Goal: Transaction & Acquisition: Purchase product/service

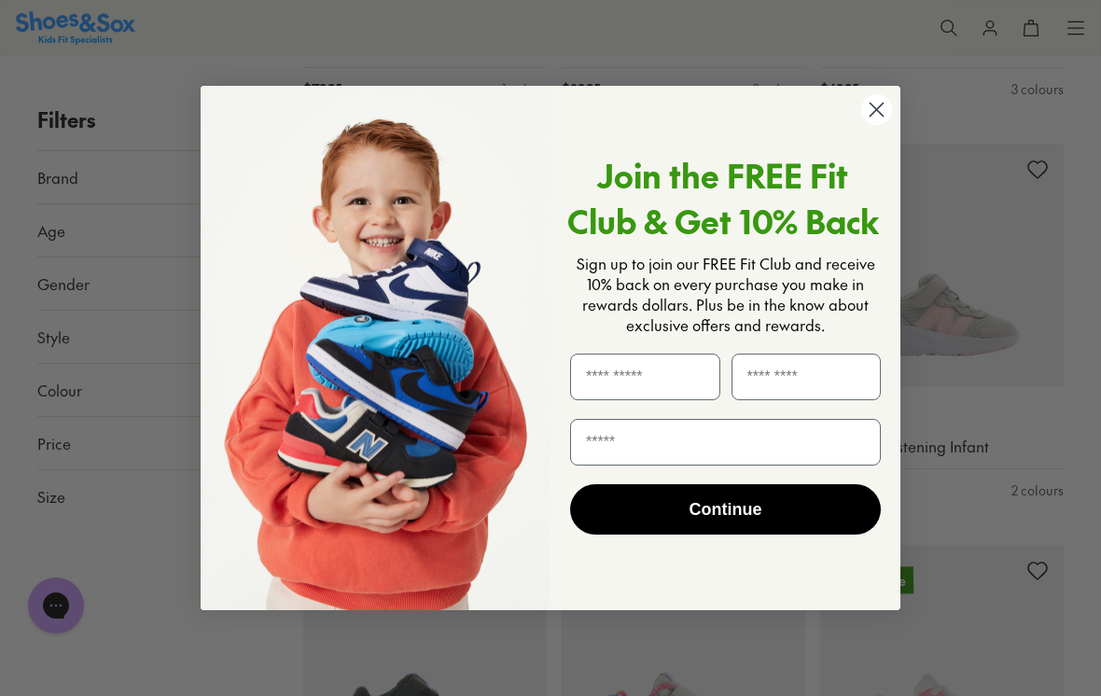
scroll to position [1037, 0]
click at [872, 116] on icon "Close dialog" at bounding box center [877, 109] width 13 height 13
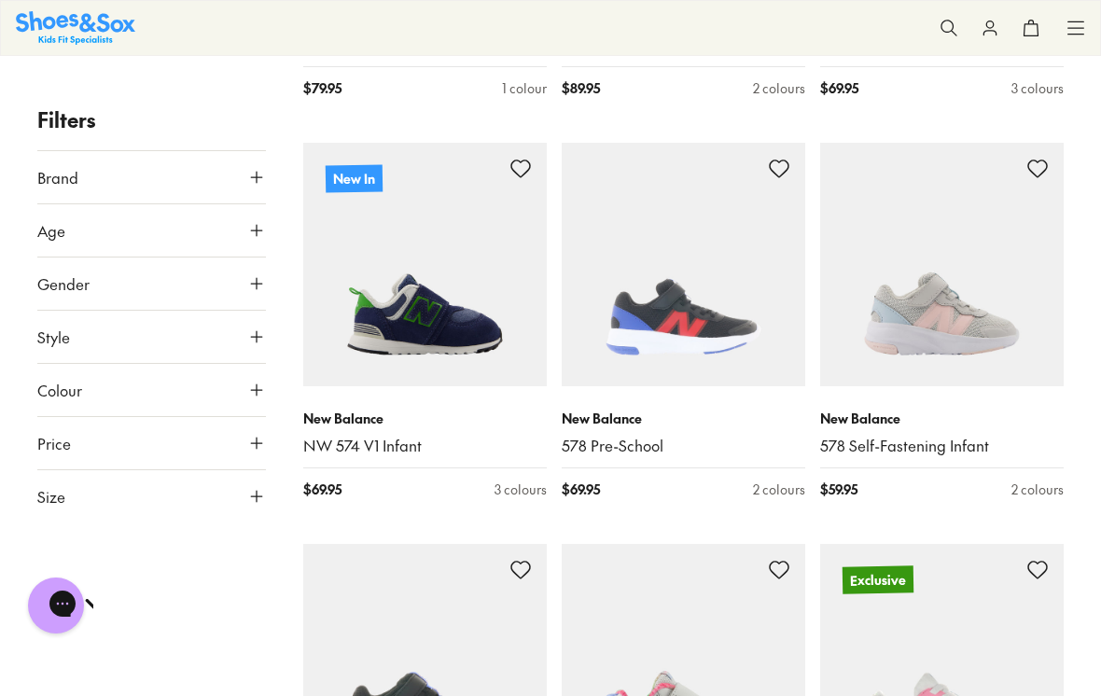
click at [337, 451] on link "NW 574 V1 Infant" at bounding box center [425, 446] width 244 height 21
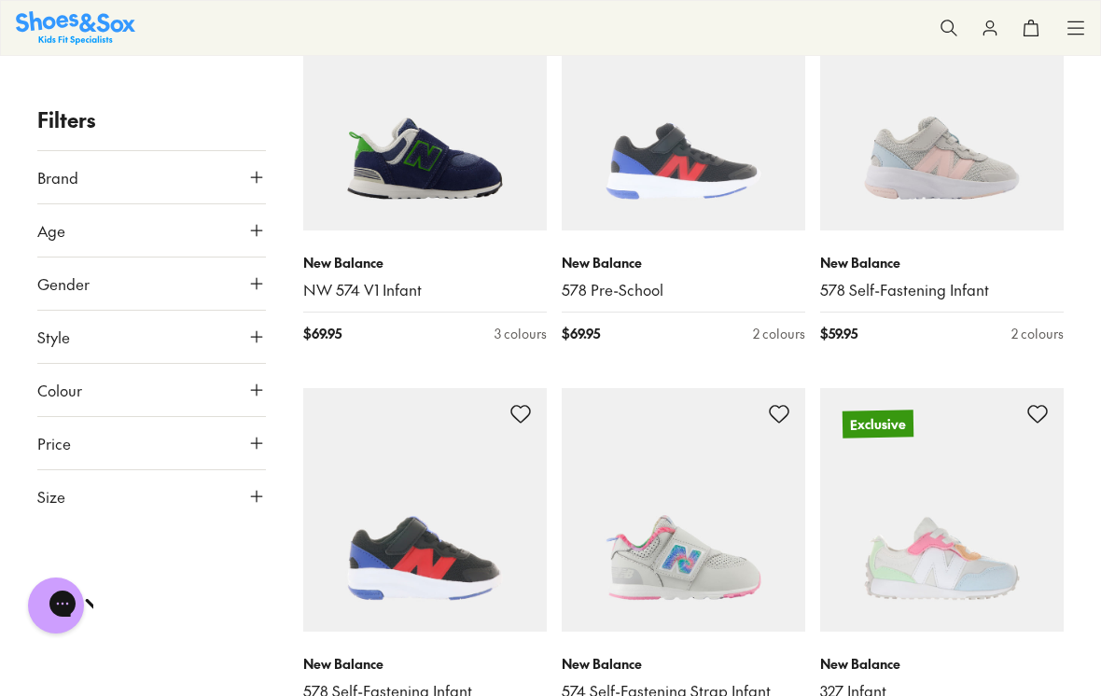
scroll to position [1179, 0]
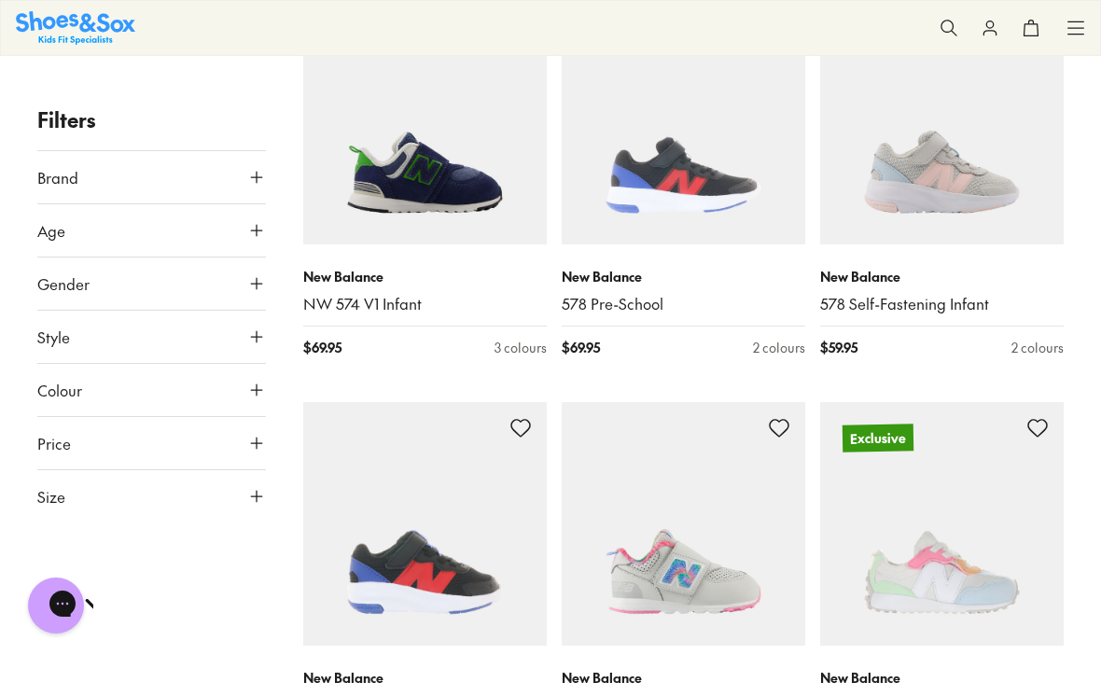
click at [82, 30] on img at bounding box center [75, 27] width 119 height 33
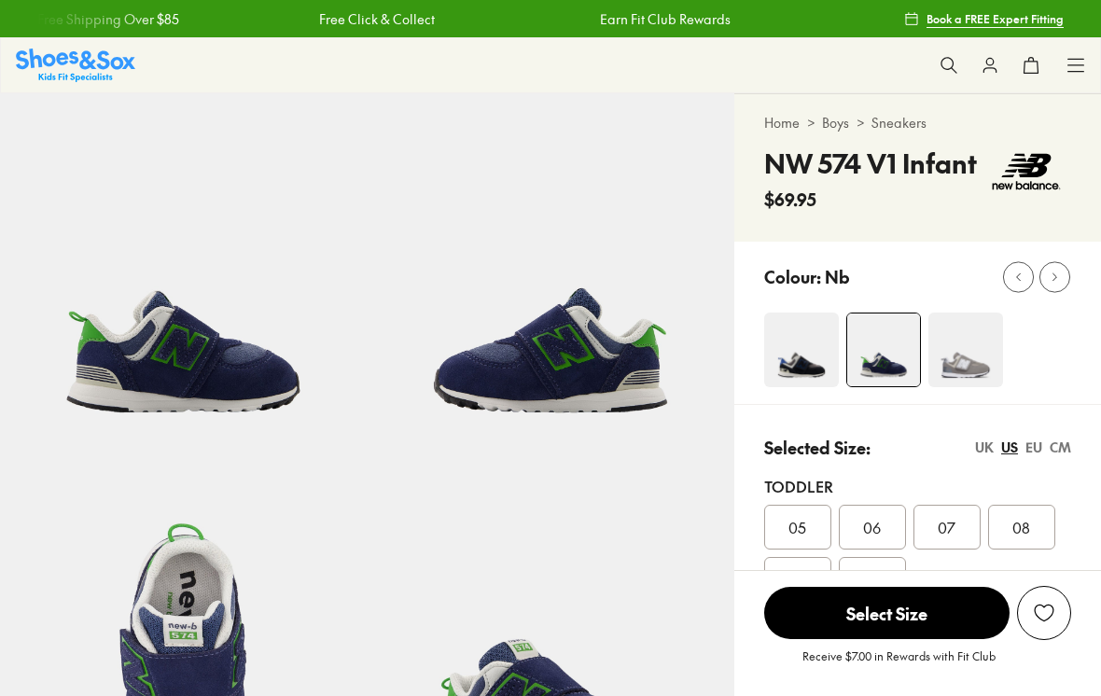
select select "*"
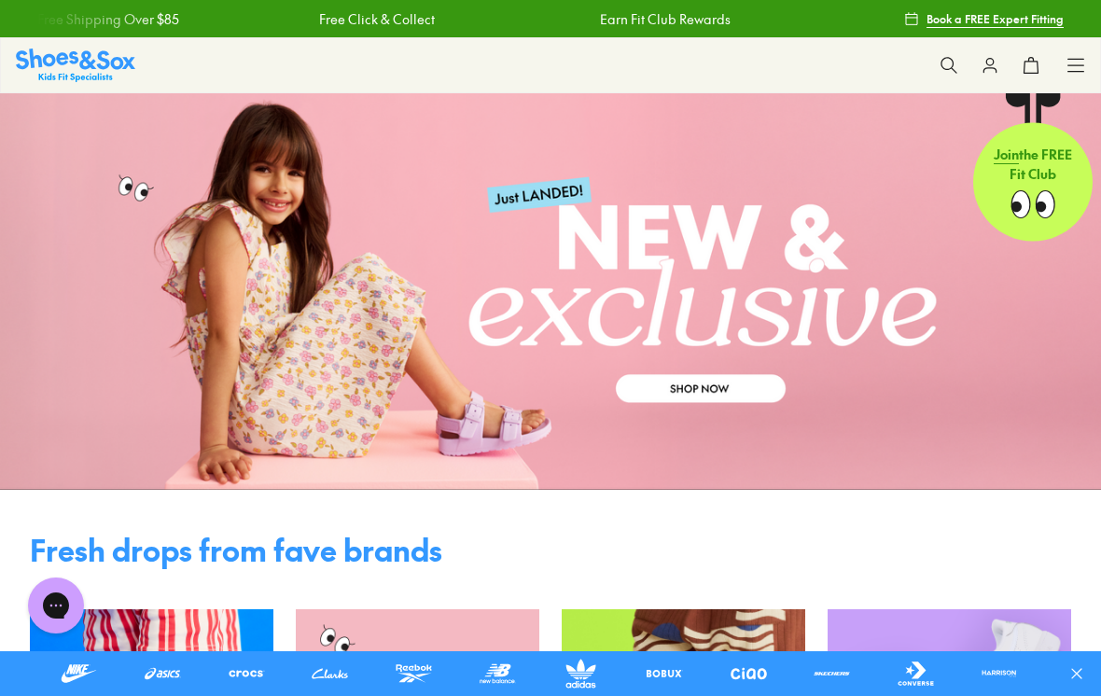
click at [1073, 66] on icon at bounding box center [1076, 65] width 19 height 19
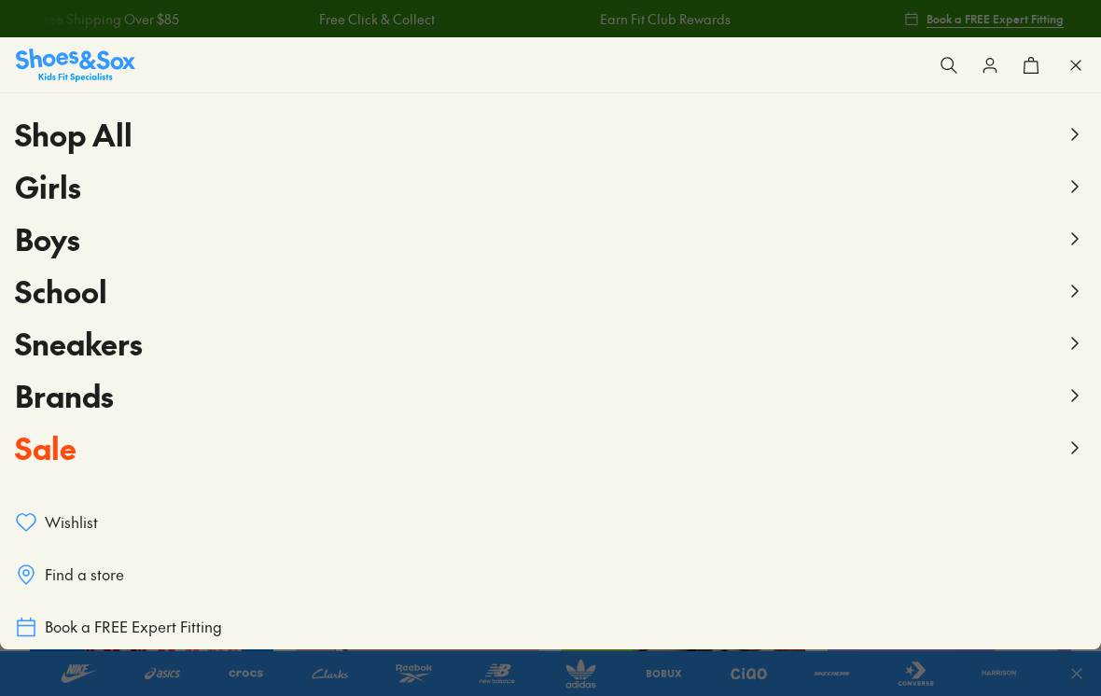
click at [60, 245] on span "Boys" at bounding box center [47, 238] width 65 height 42
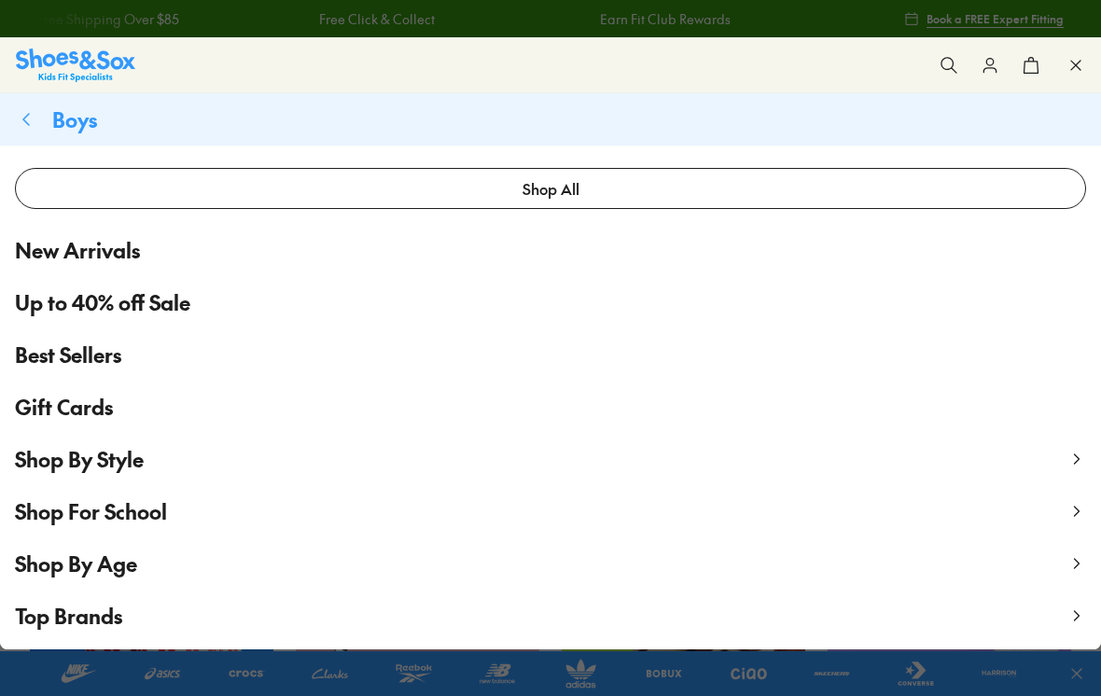
click at [119, 570] on span "Shop By Age" at bounding box center [76, 564] width 122 height 28
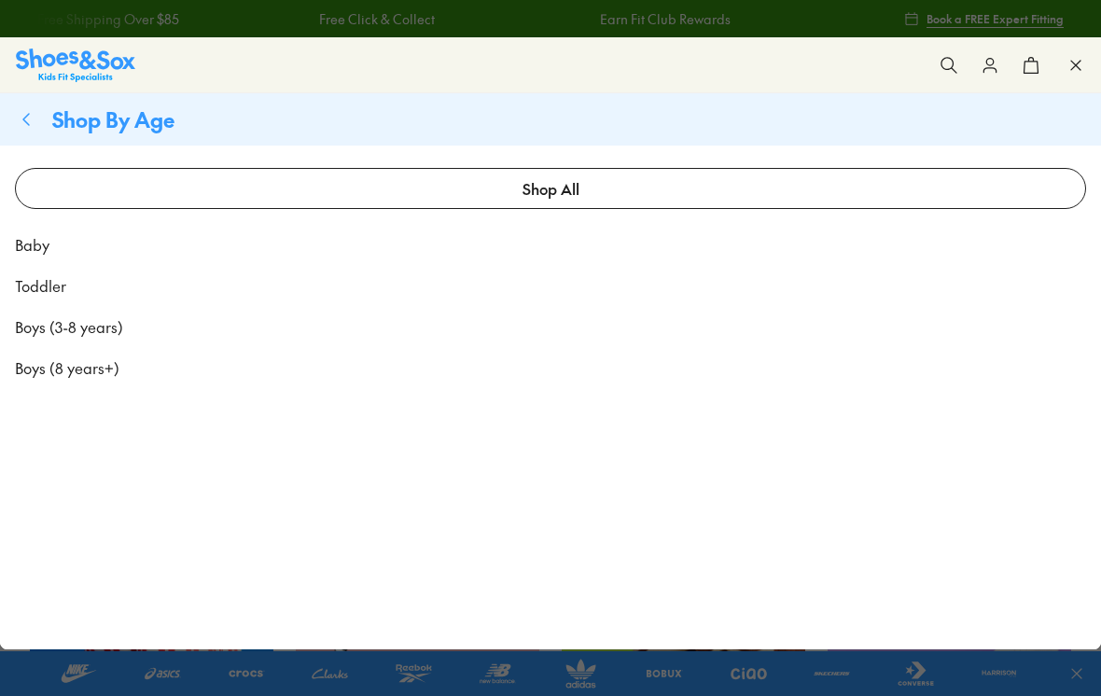
click at [42, 285] on span "Toddler" at bounding box center [40, 285] width 51 height 22
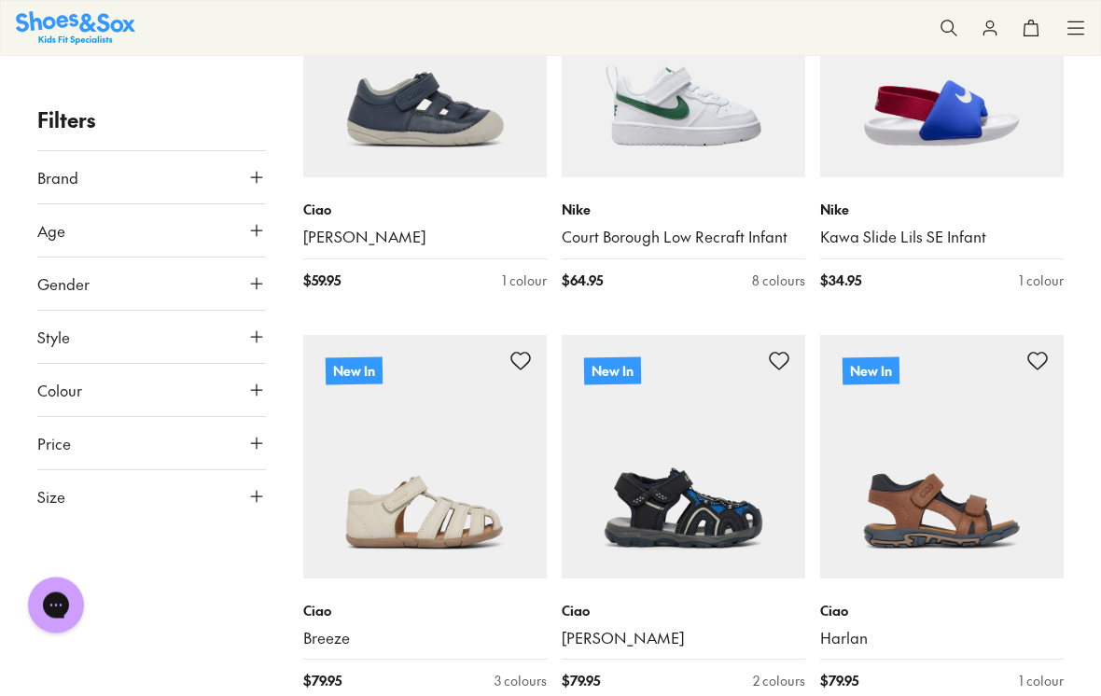
scroll to position [468, 0]
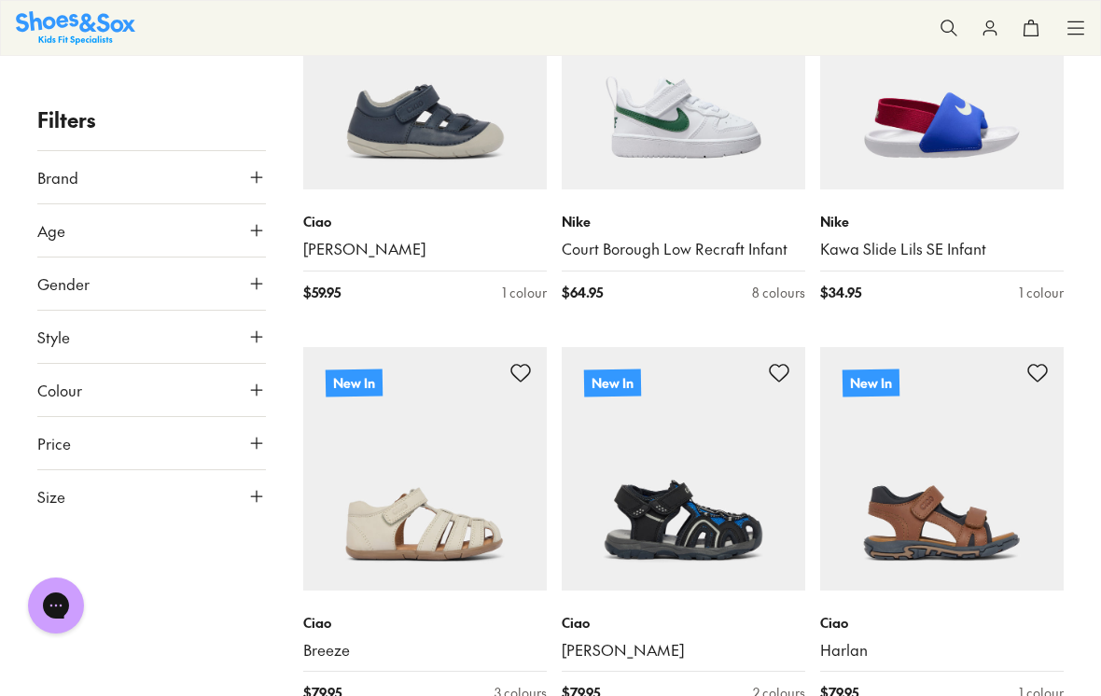
click at [70, 349] on button "Style" at bounding box center [151, 337] width 229 height 52
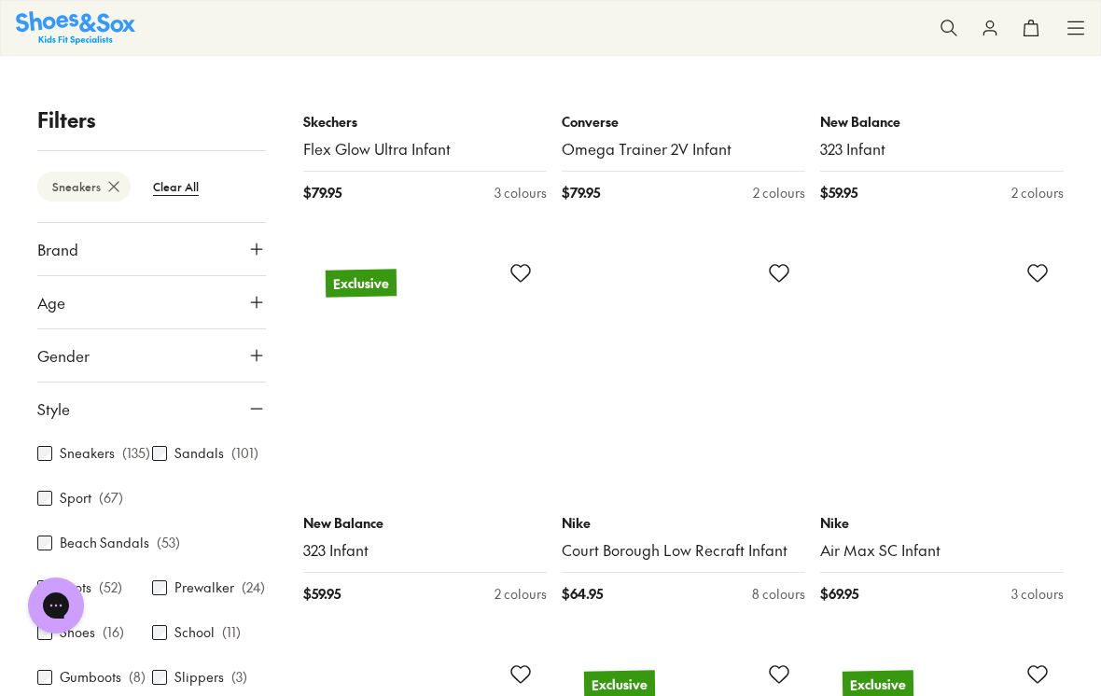
scroll to position [2575, 0]
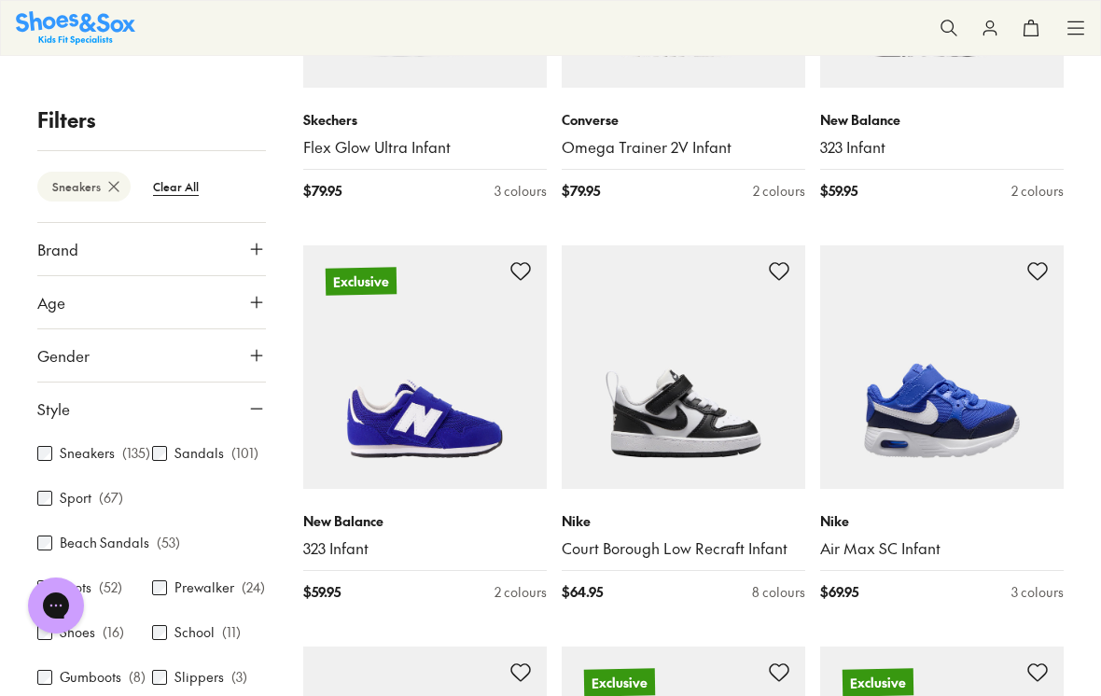
click at [940, 425] on img at bounding box center [942, 367] width 244 height 244
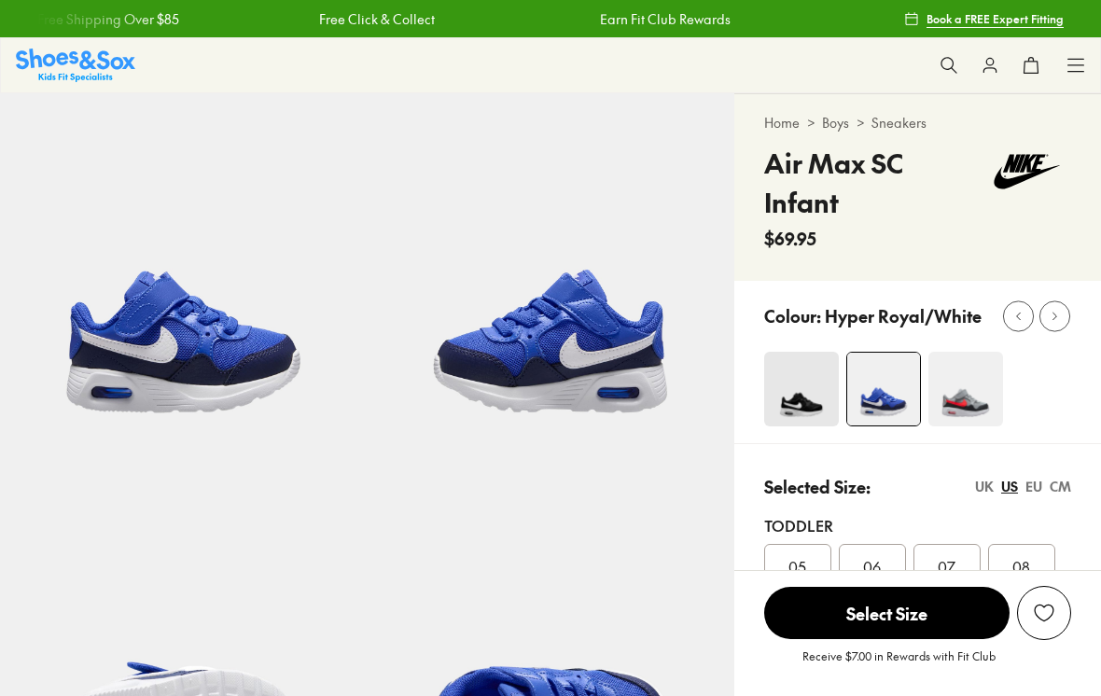
select select "*"
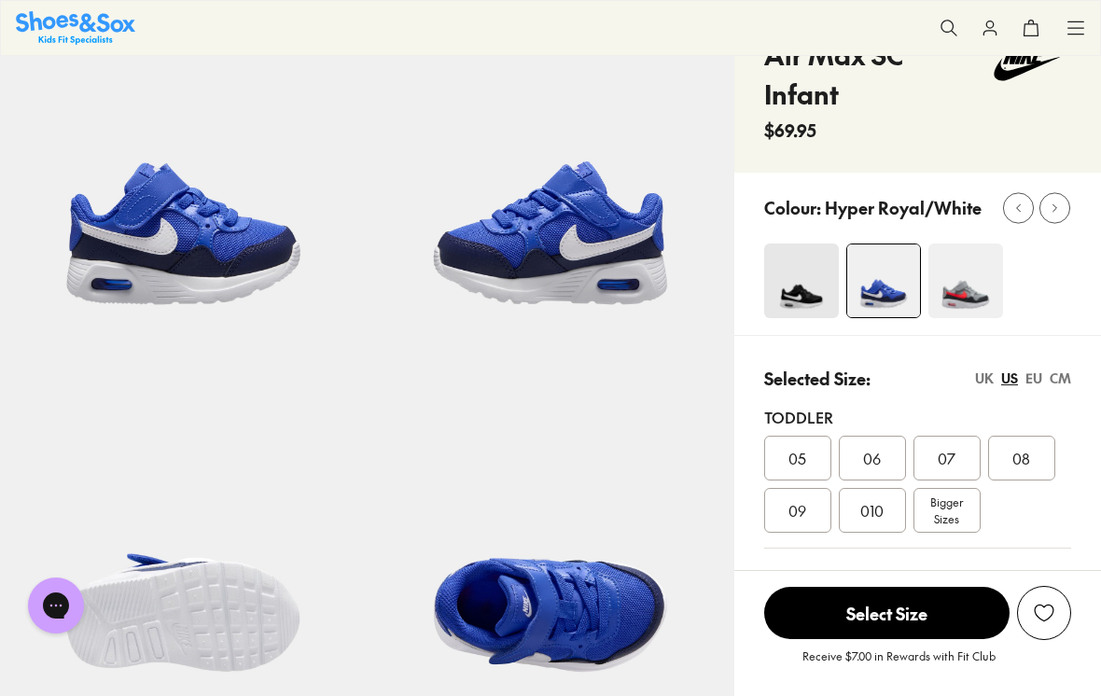
click at [797, 511] on span "09" at bounding box center [798, 510] width 18 height 22
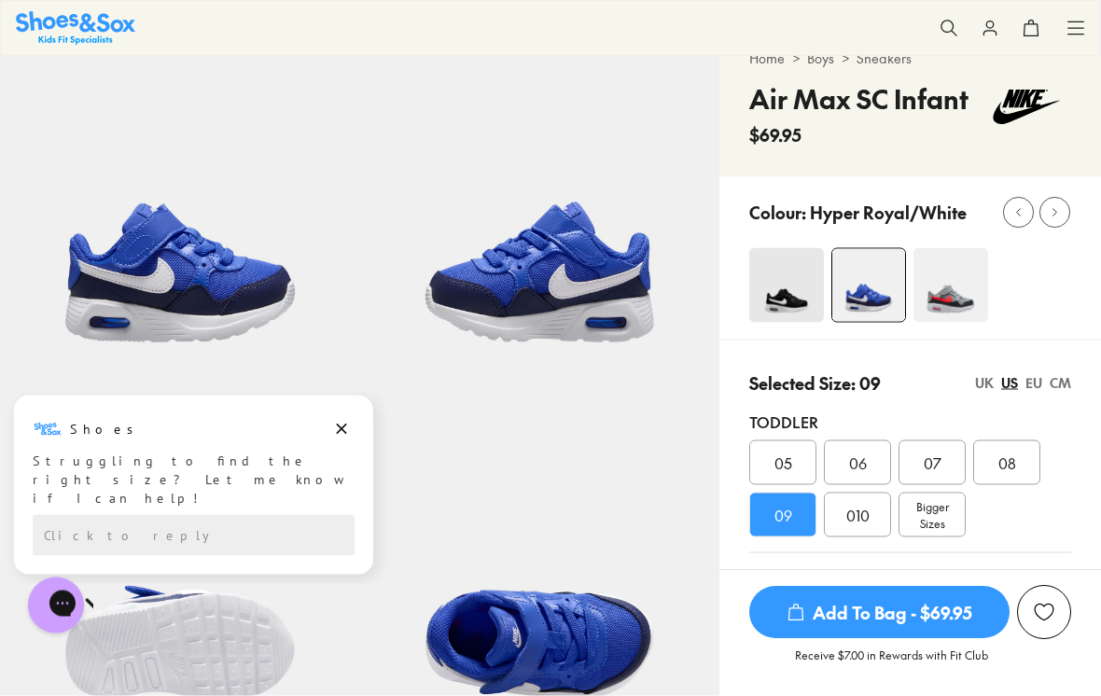
scroll to position [57, 0]
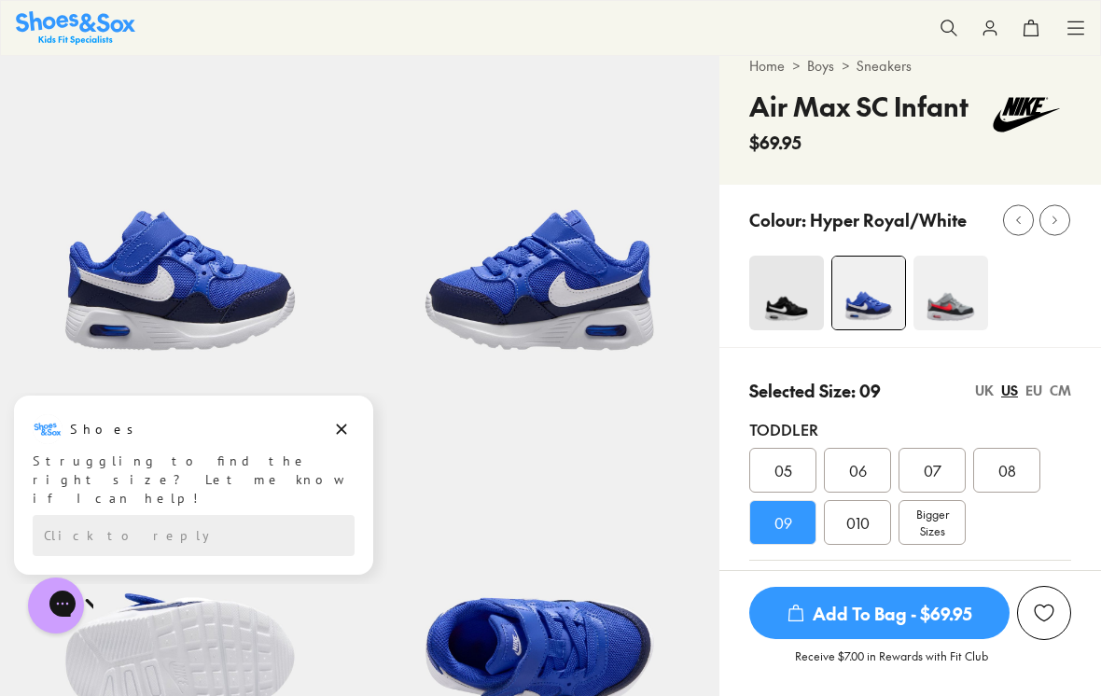
click at [955, 295] on img at bounding box center [951, 293] width 75 height 75
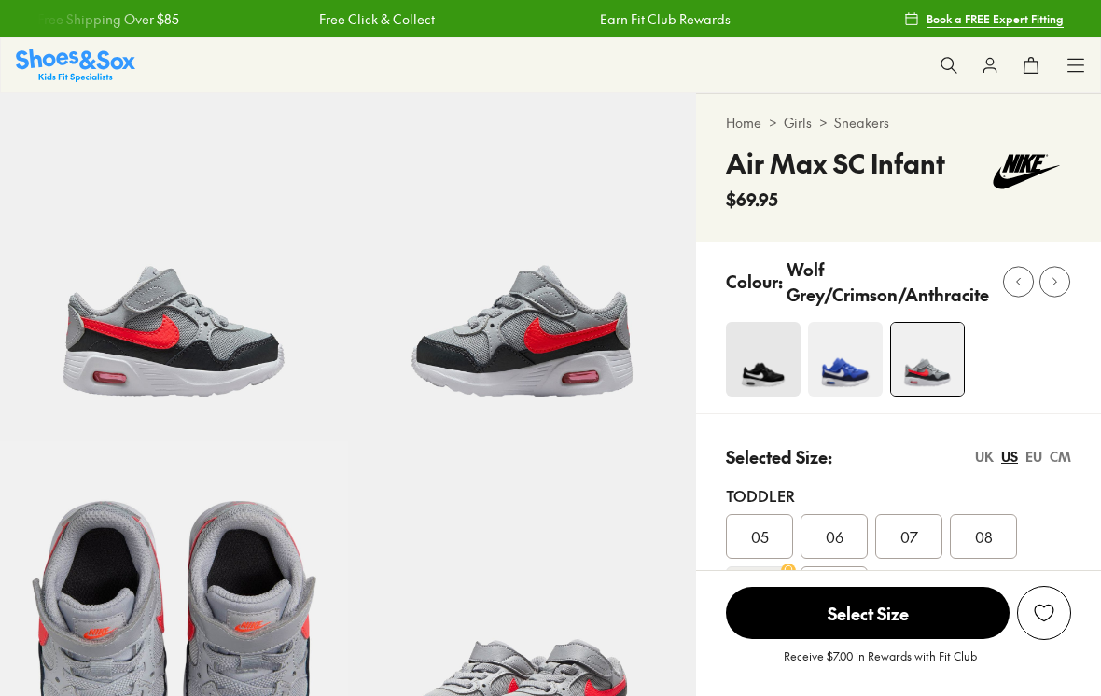
select select "*"
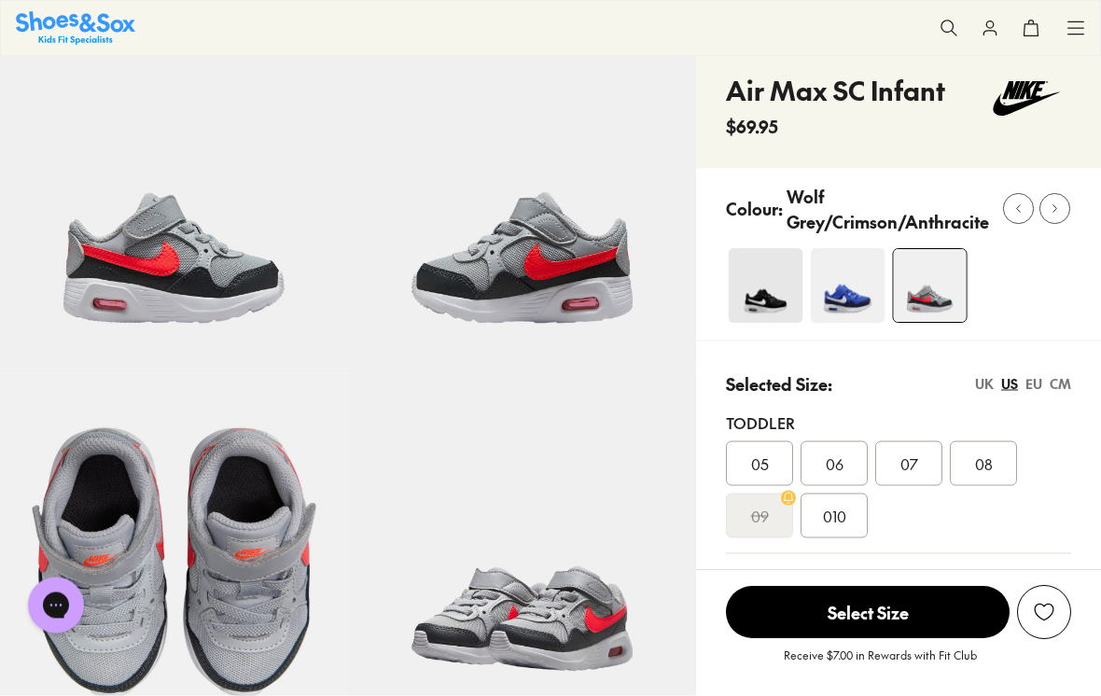
scroll to position [69, 0]
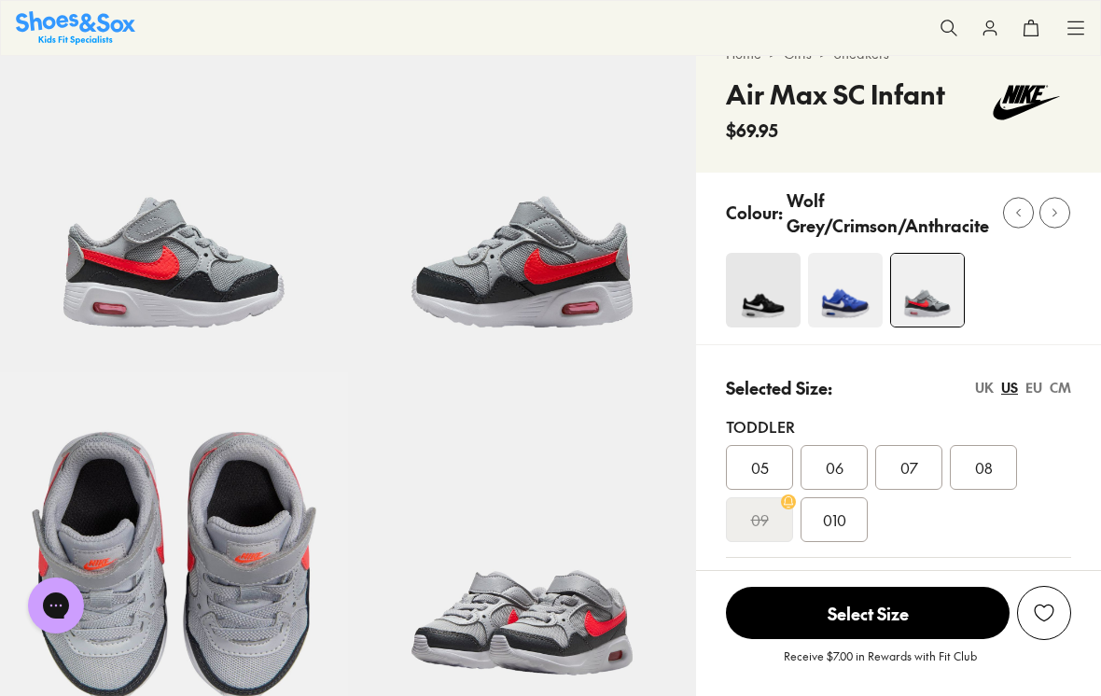
click at [849, 300] on img at bounding box center [845, 290] width 75 height 75
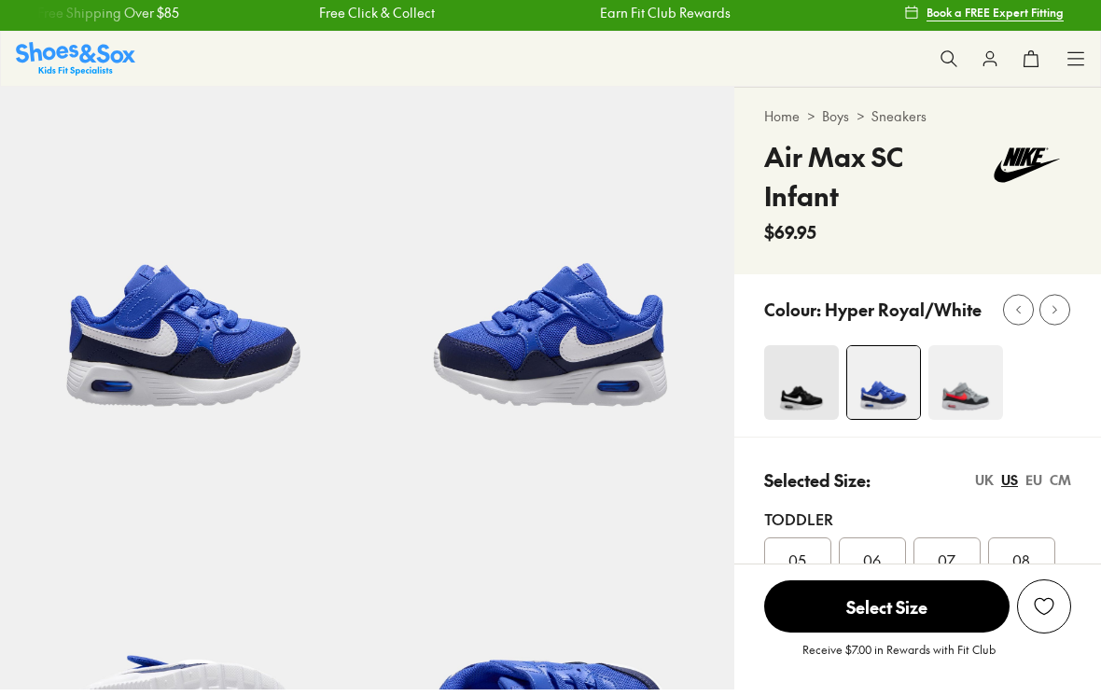
select select "*"
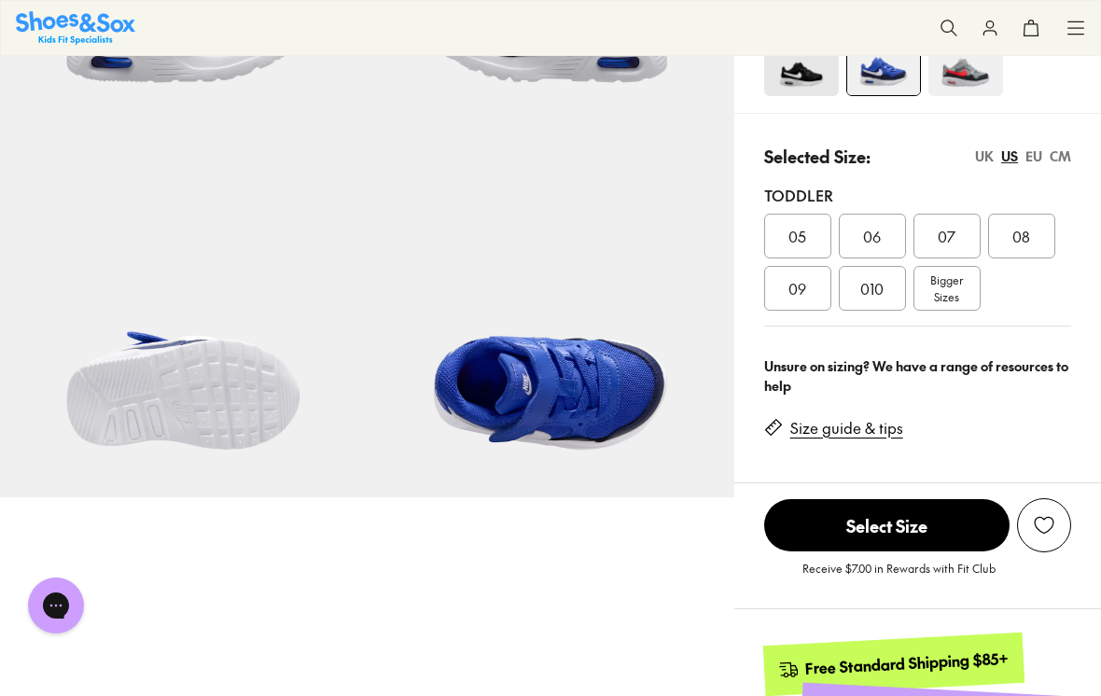
click at [804, 290] on span "09" at bounding box center [798, 288] width 18 height 22
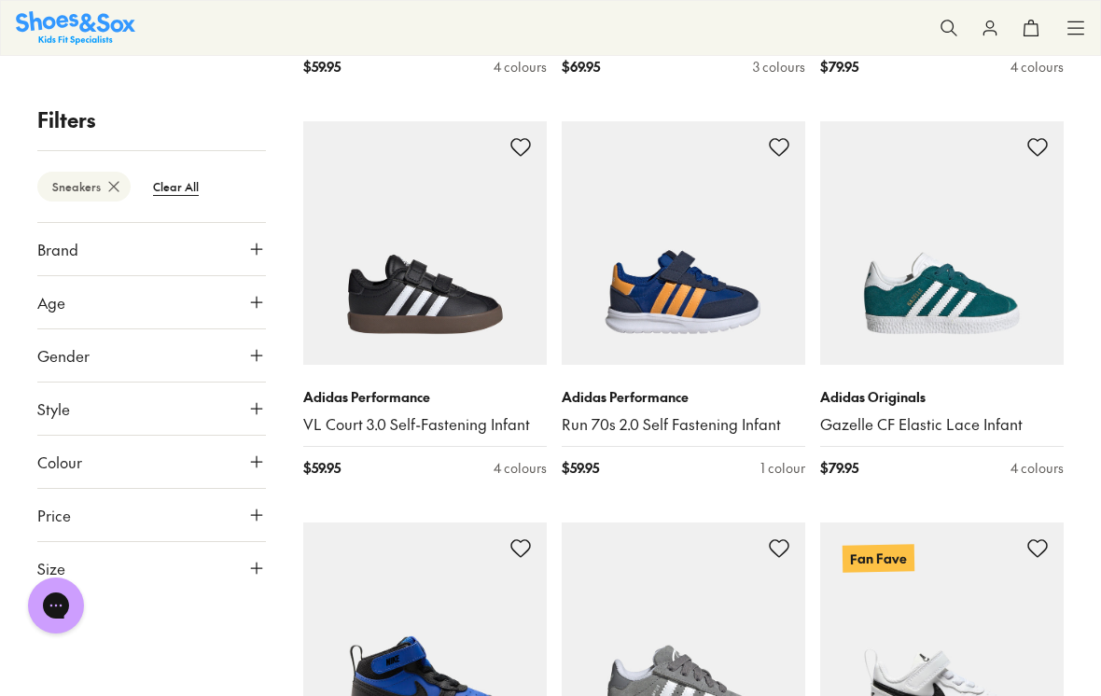
scroll to position [3905, 0]
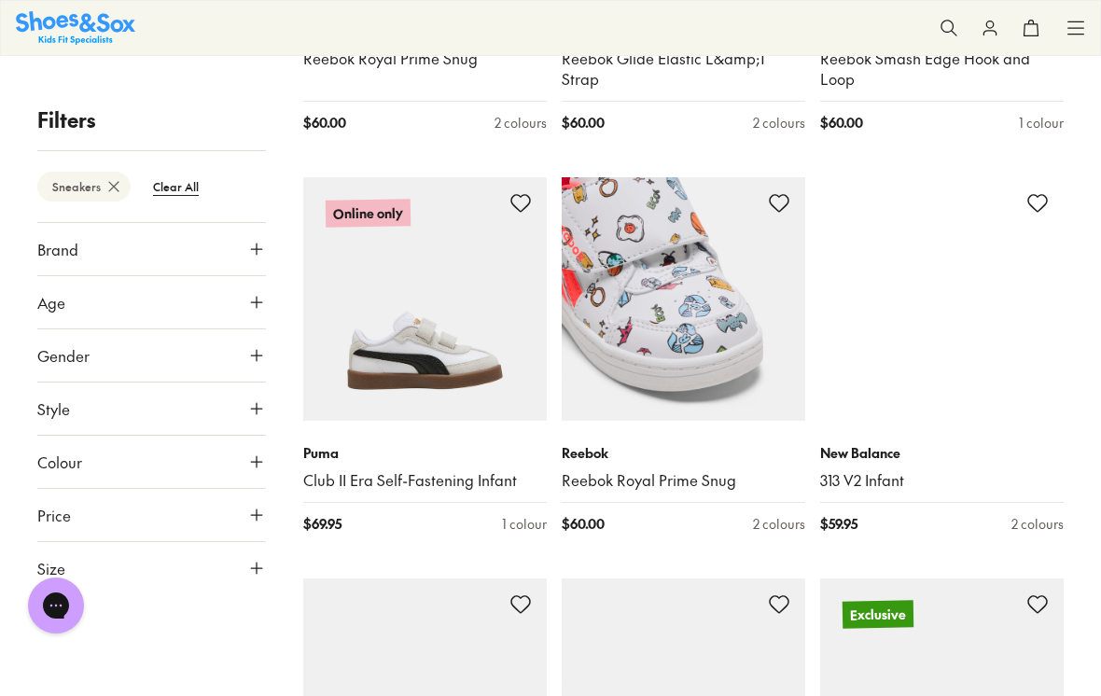
scroll to position [11191, 0]
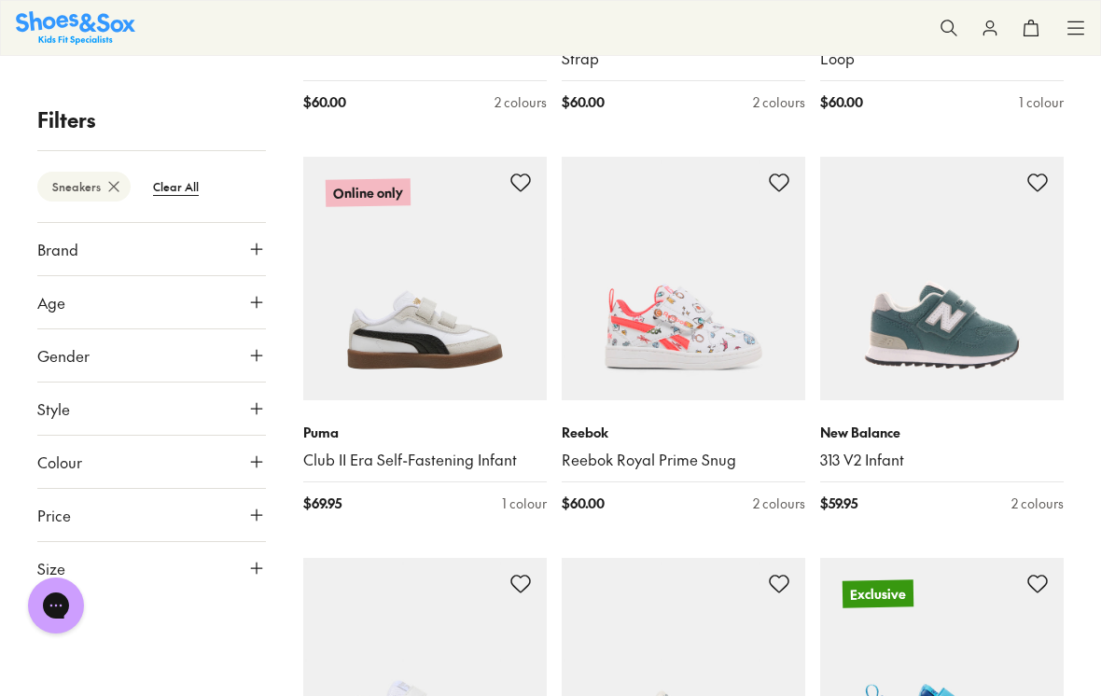
click at [876, 423] on p "New Balance" at bounding box center [942, 433] width 244 height 20
click at [864, 423] on p "New Balance" at bounding box center [942, 433] width 244 height 20
click at [978, 206] on img at bounding box center [942, 279] width 244 height 244
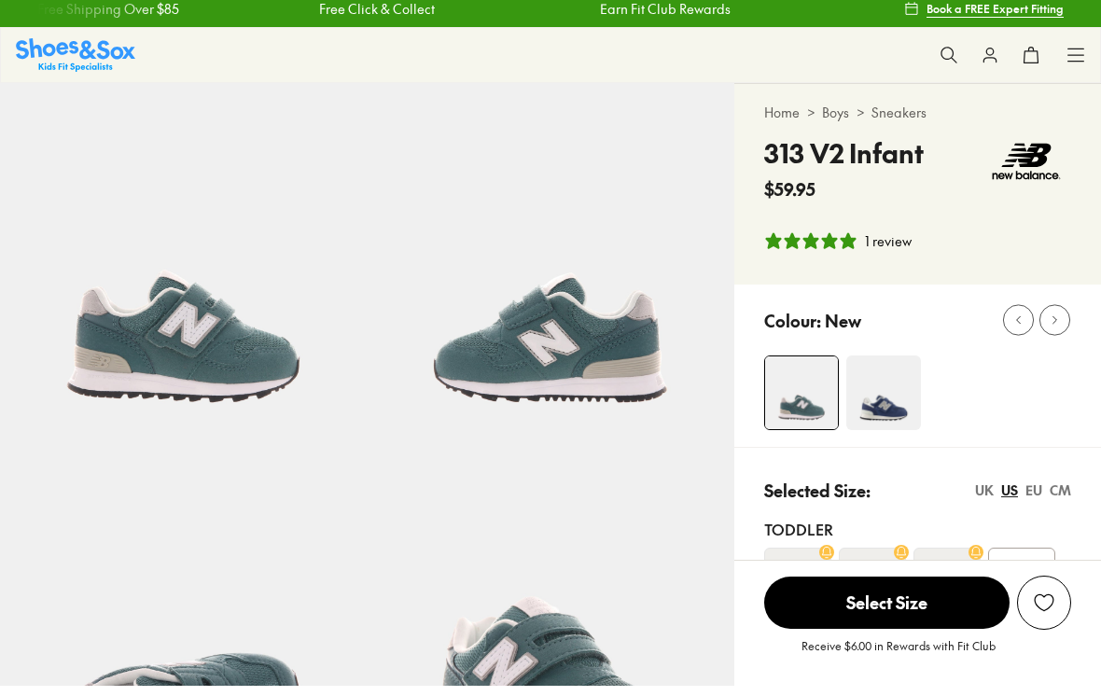
select select "*"
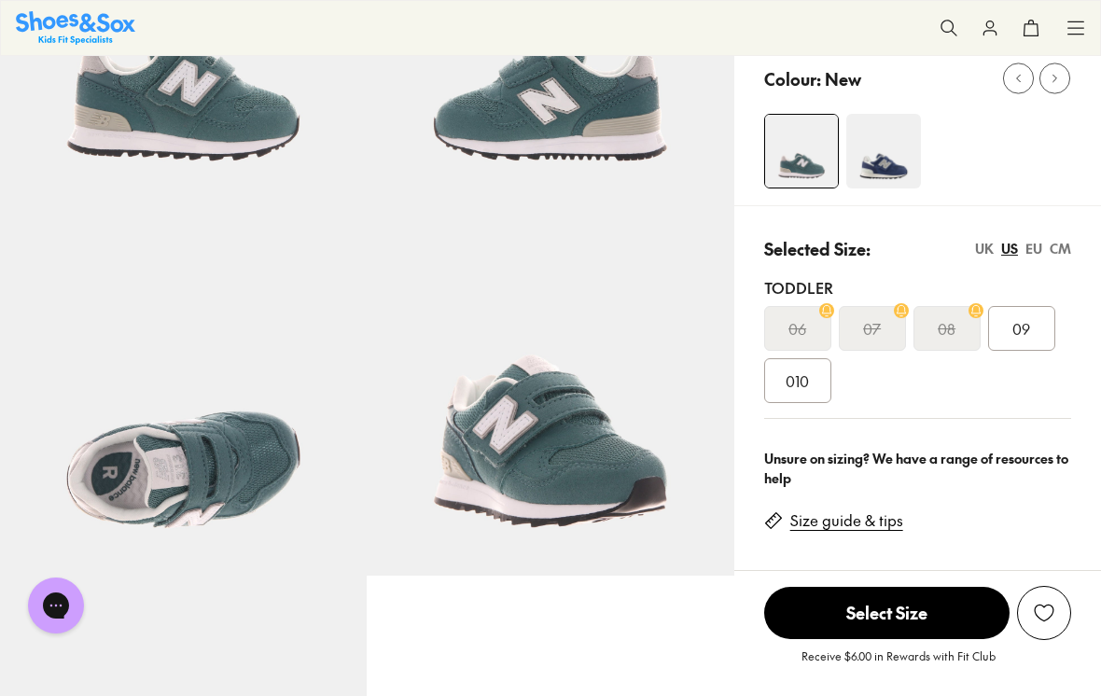
scroll to position [236, 0]
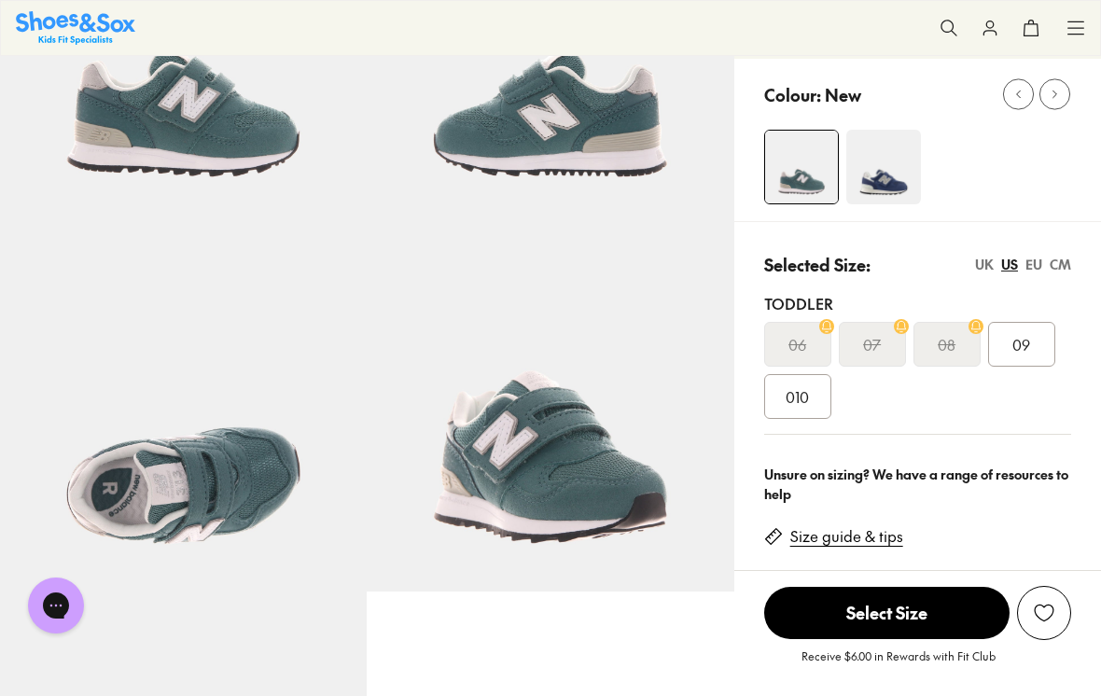
click at [1018, 340] on span "09" at bounding box center [1022, 344] width 18 height 22
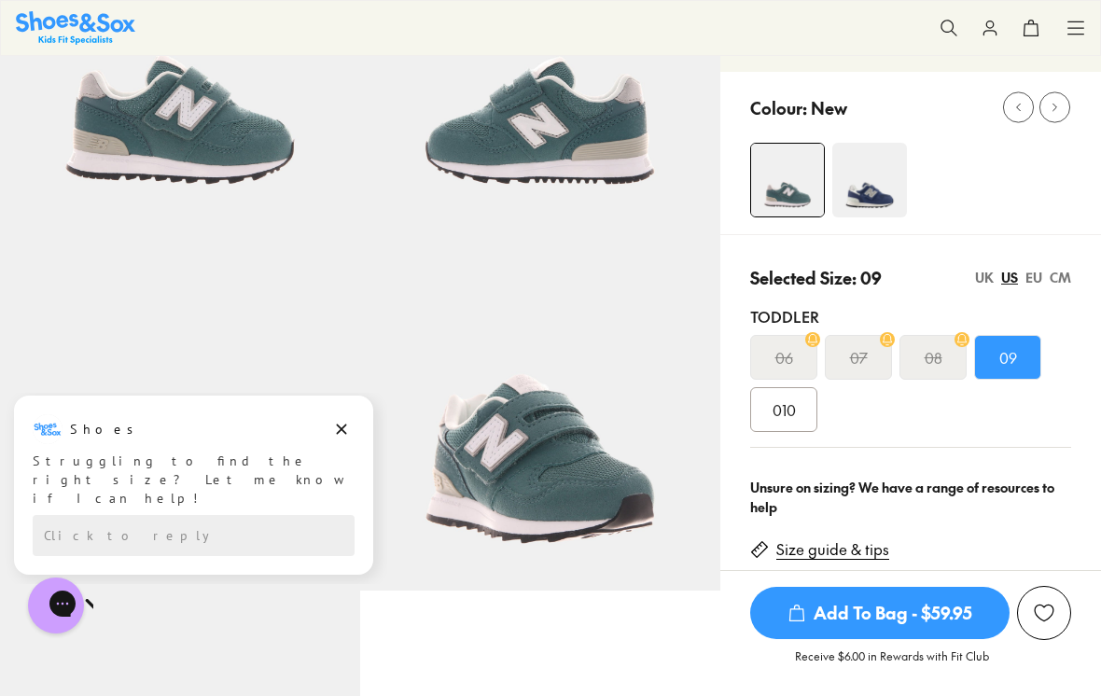
scroll to position [217, 0]
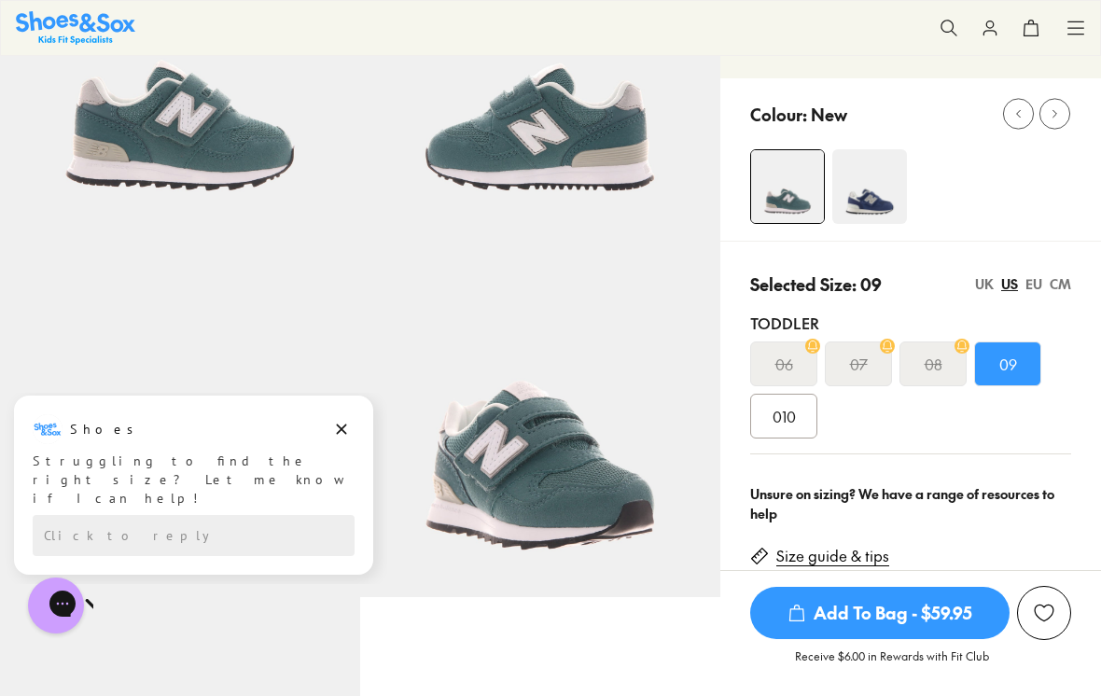
click at [873, 179] on img at bounding box center [869, 186] width 75 height 75
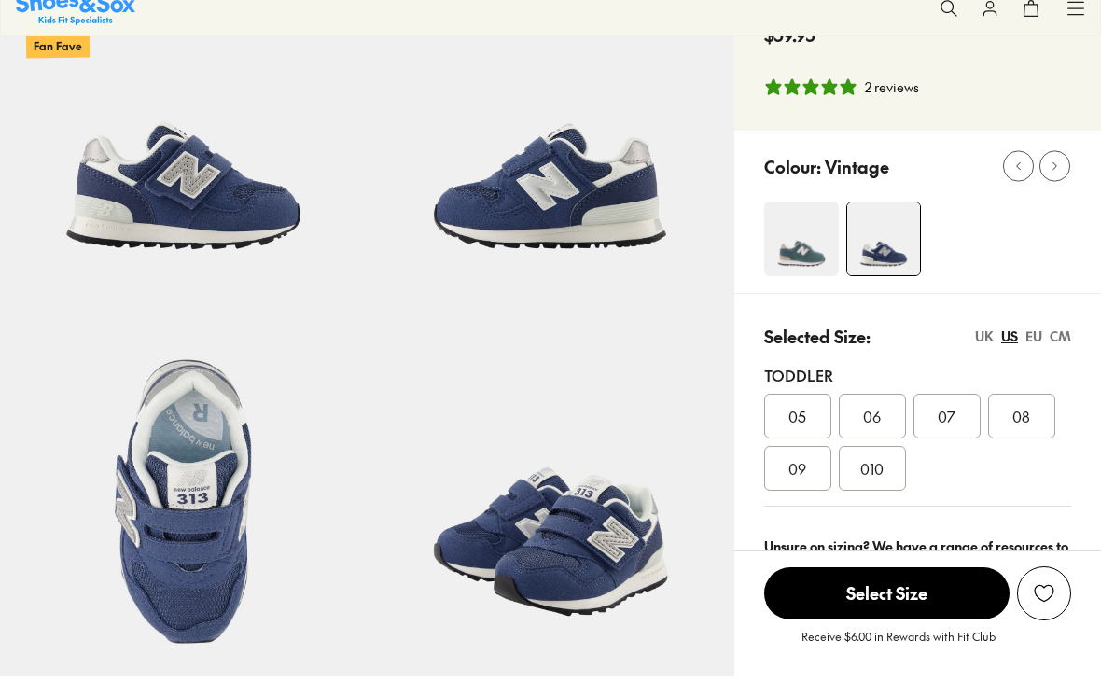
select select "*"
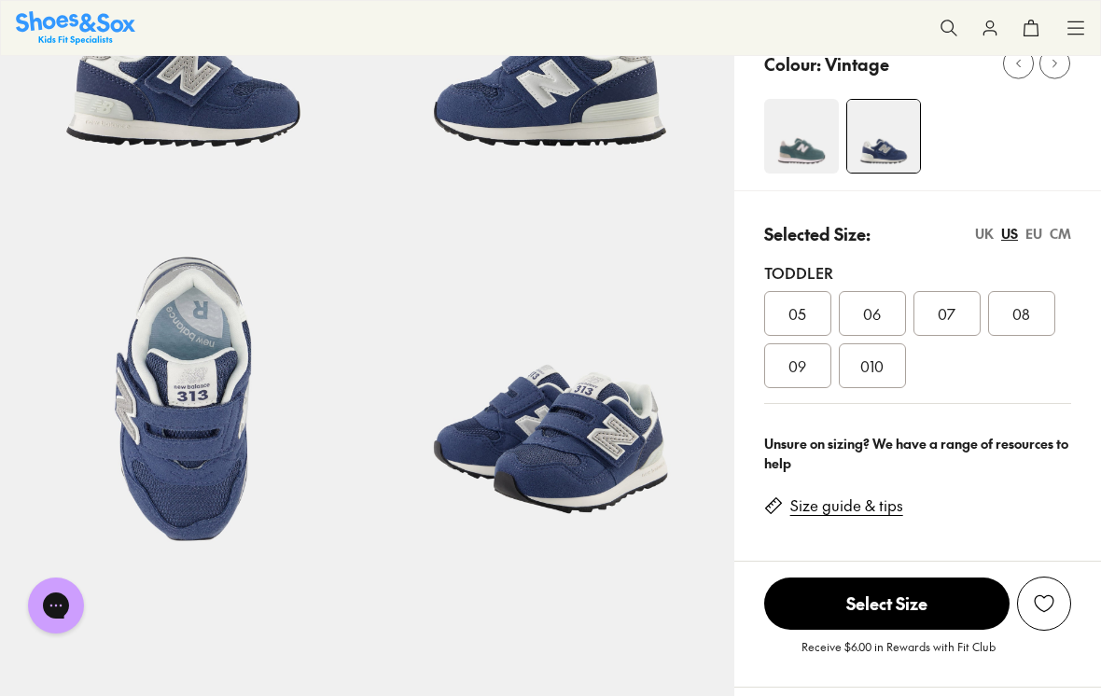
click at [811, 369] on div "09" at bounding box center [797, 365] width 67 height 45
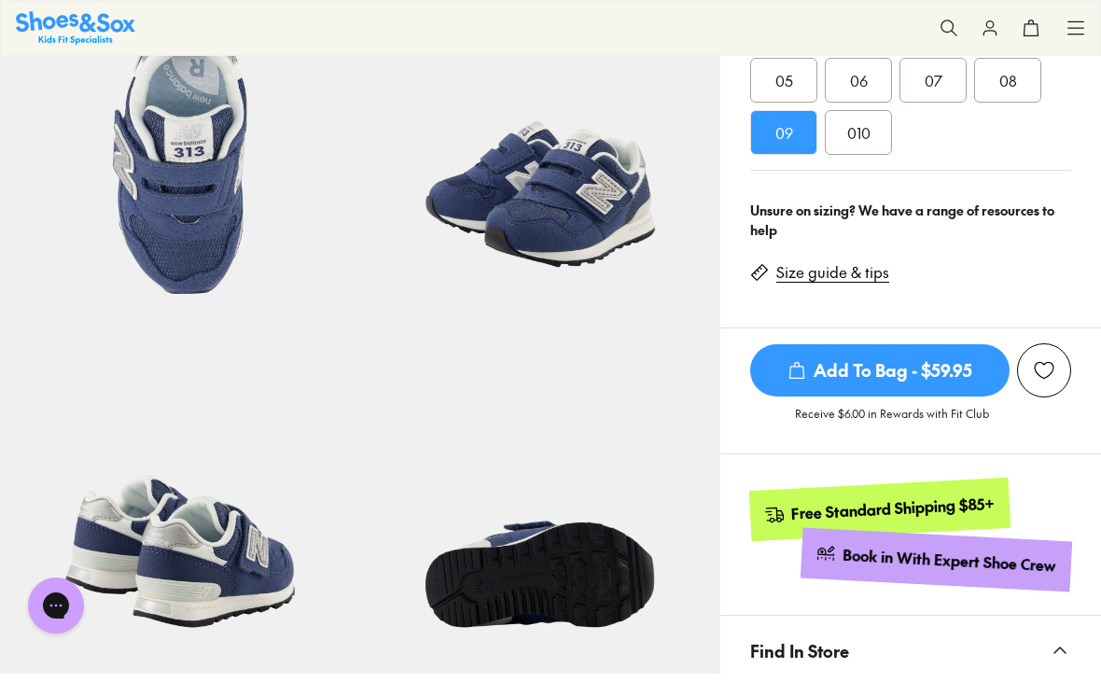
scroll to position [494, 0]
